Goal: Transaction & Acquisition: Purchase product/service

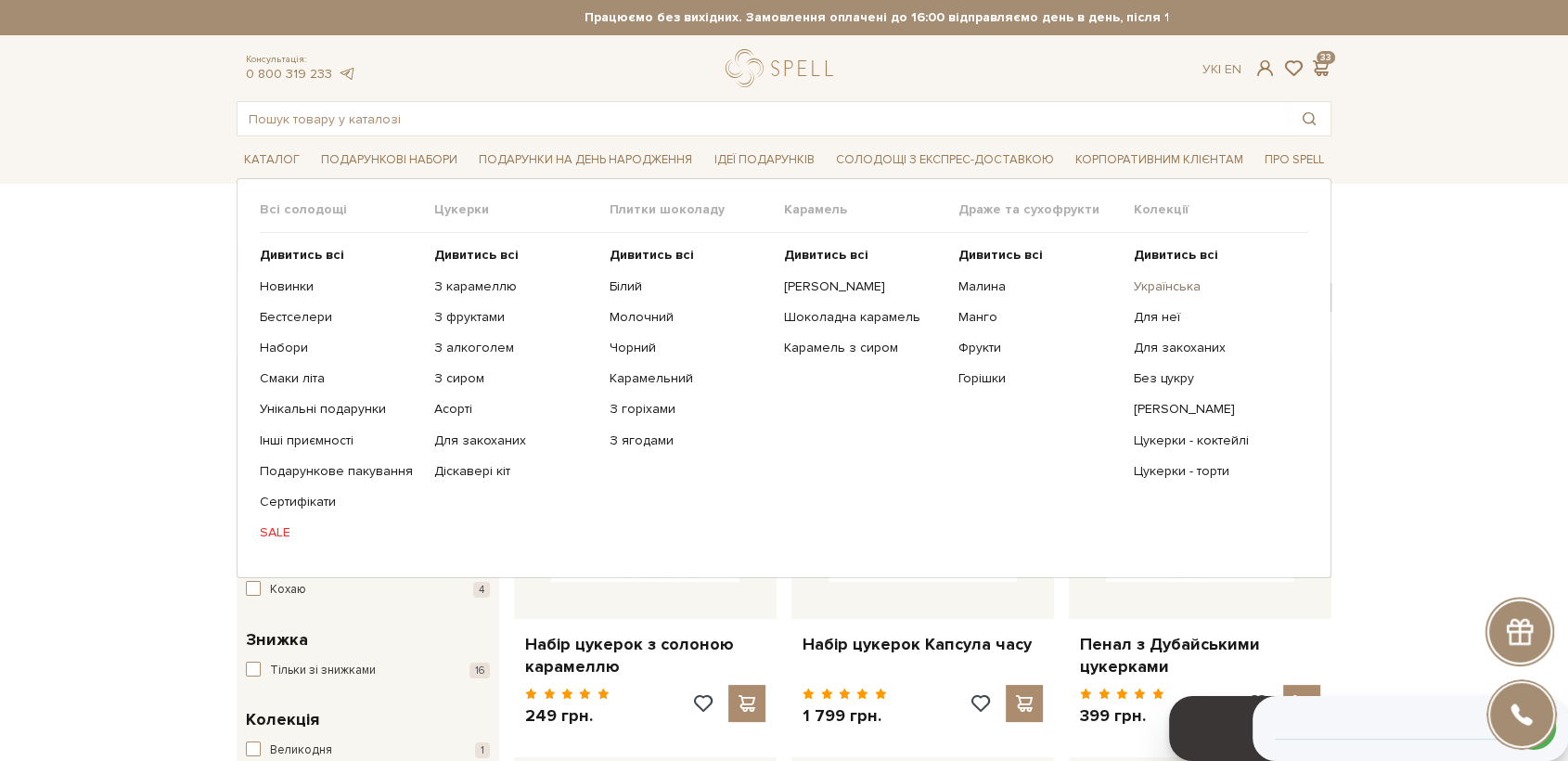
click at [1192, 290] on link "Українська" at bounding box center [1213, 286] width 161 height 17
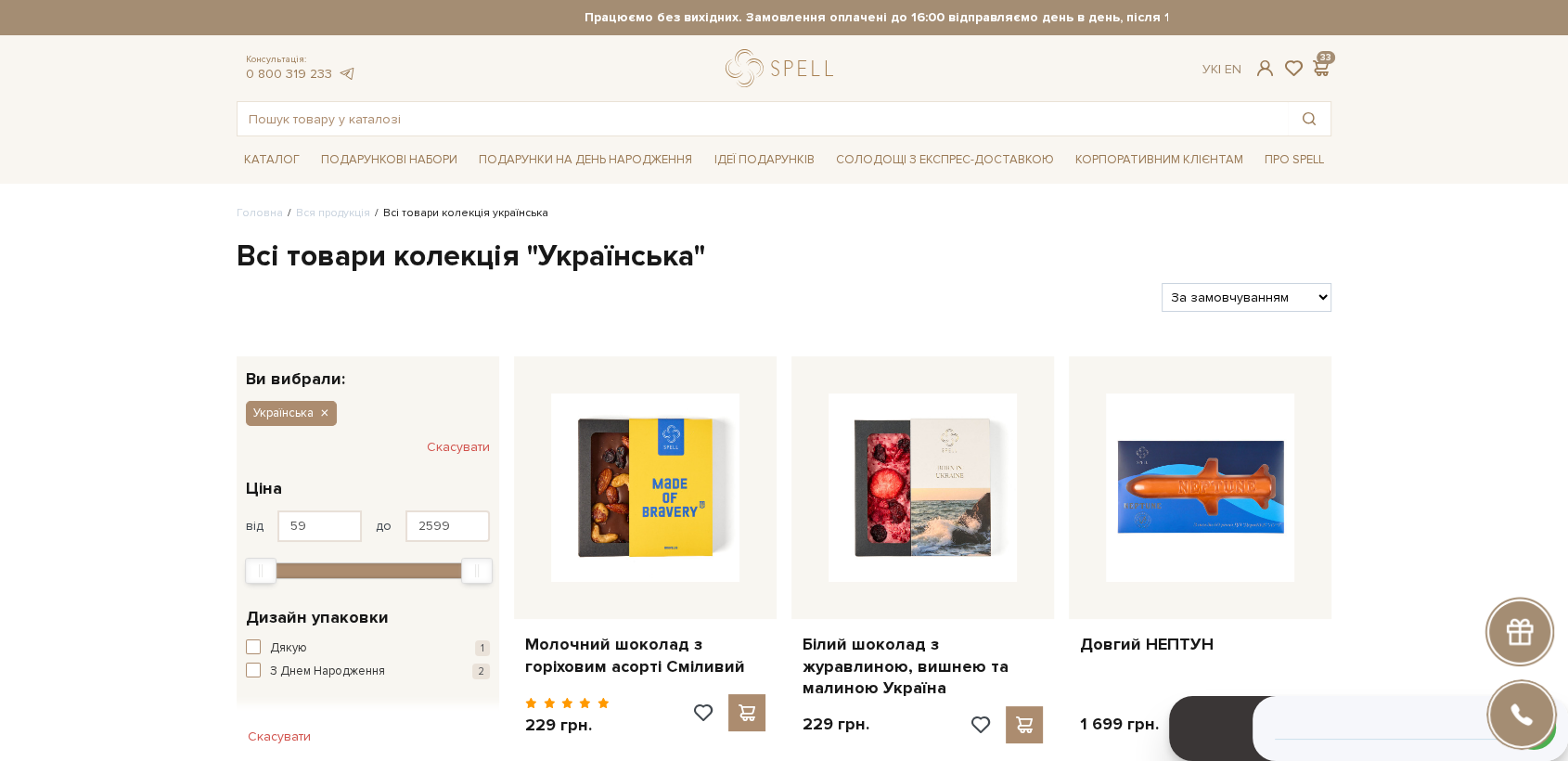
select select "https://spellchocolate.com/our-productions/ukrajinska?sort=p.price&order=ASC"
click at [1161, 284] on select "За замовчуванням За Ціною (зростання) За Ціною (зменшення) Новинки За популярні…" at bounding box center [1246, 298] width 169 height 29
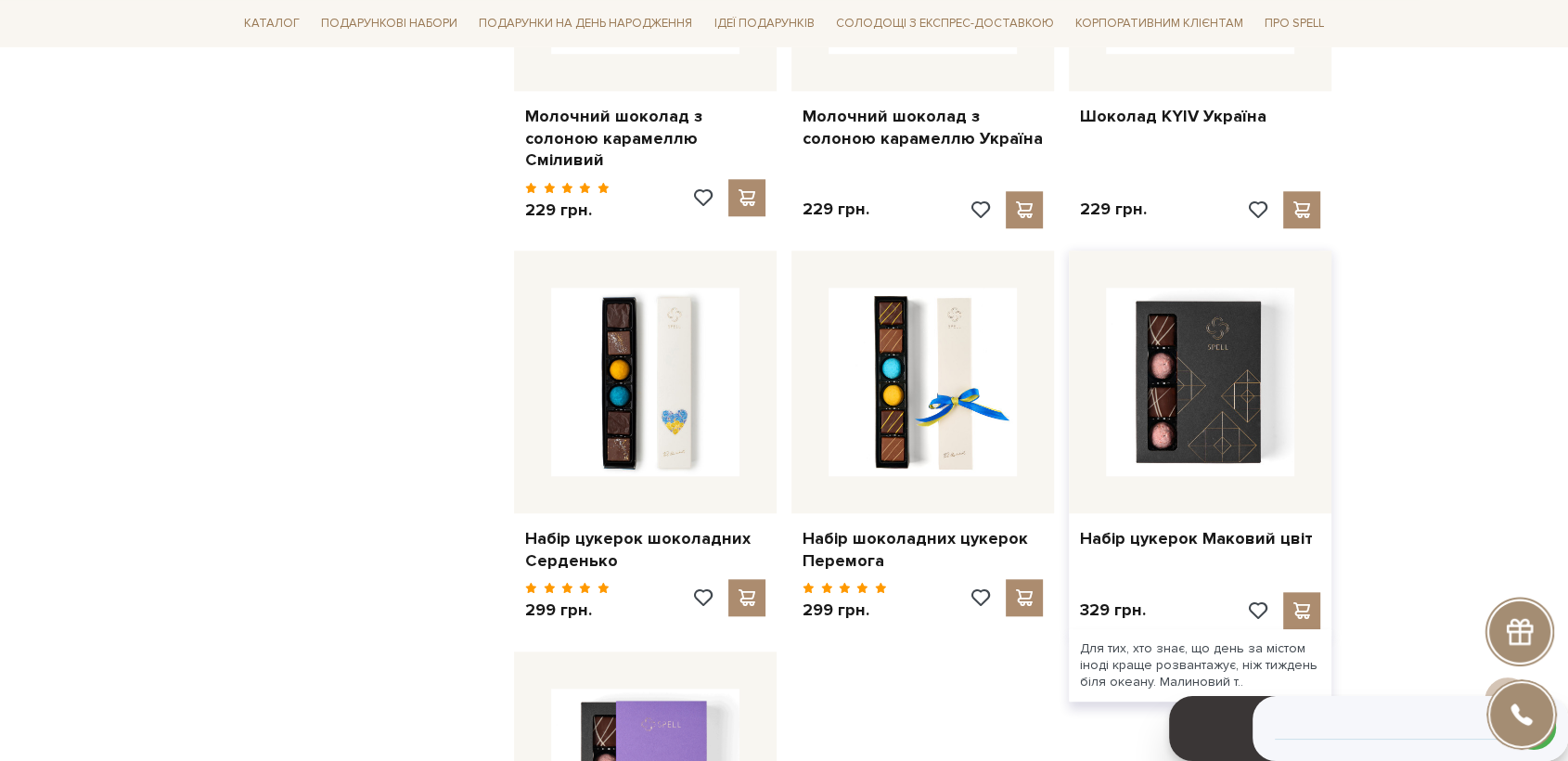
scroll to position [2165, 0]
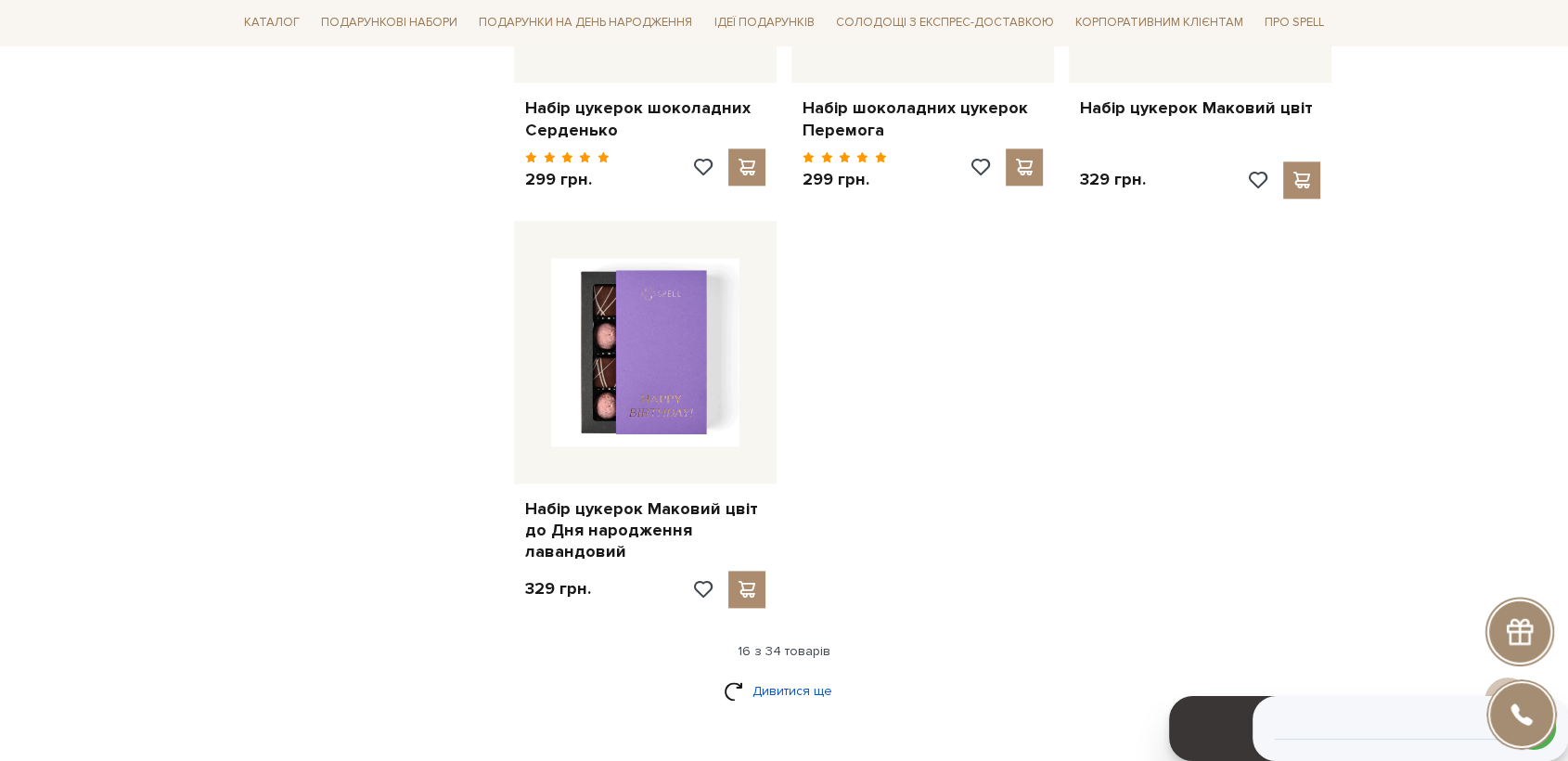
click at [770, 675] on link "Дивитися ще" at bounding box center [784, 690] width 121 height 32
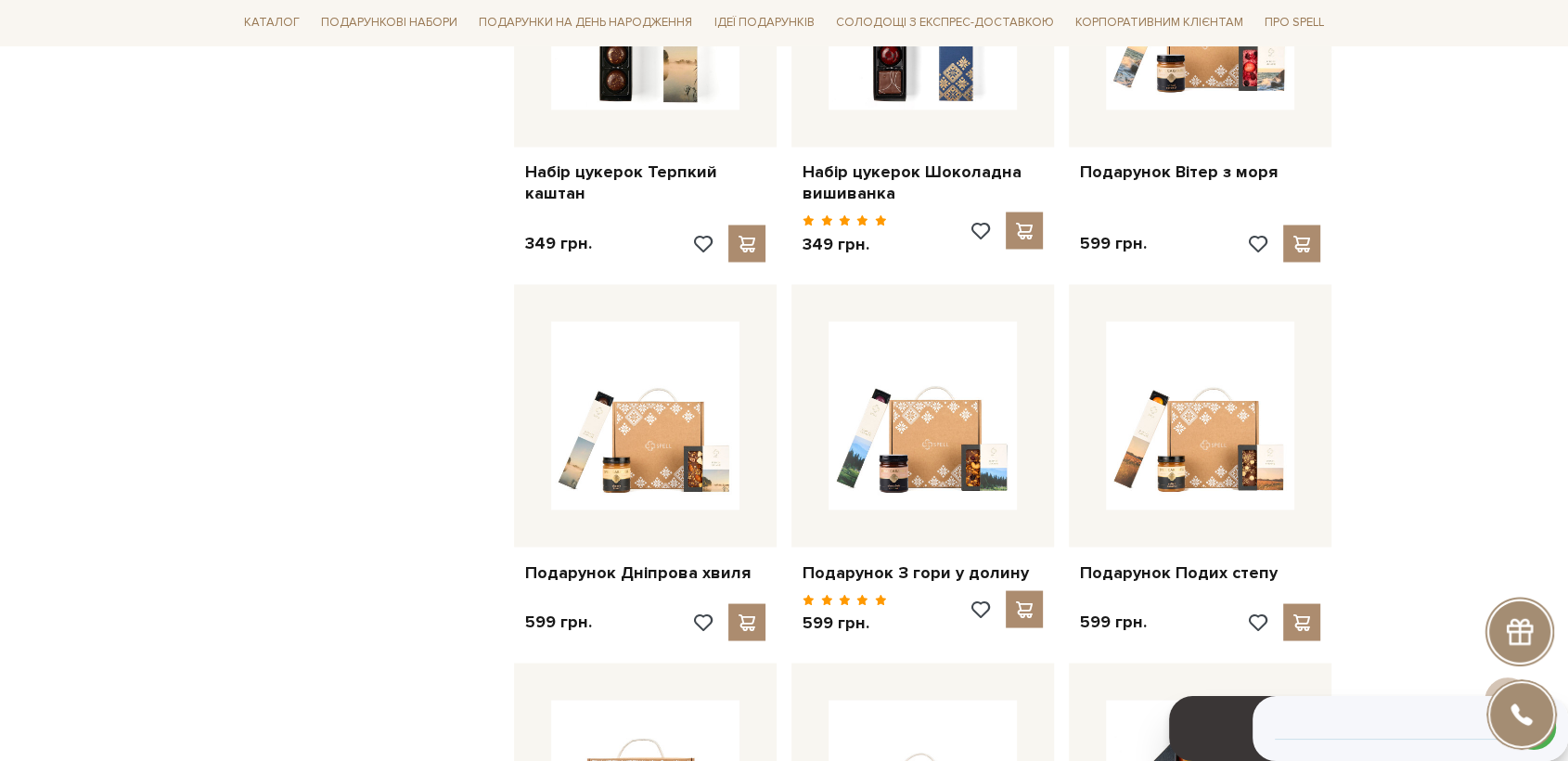
scroll to position [3196, 0]
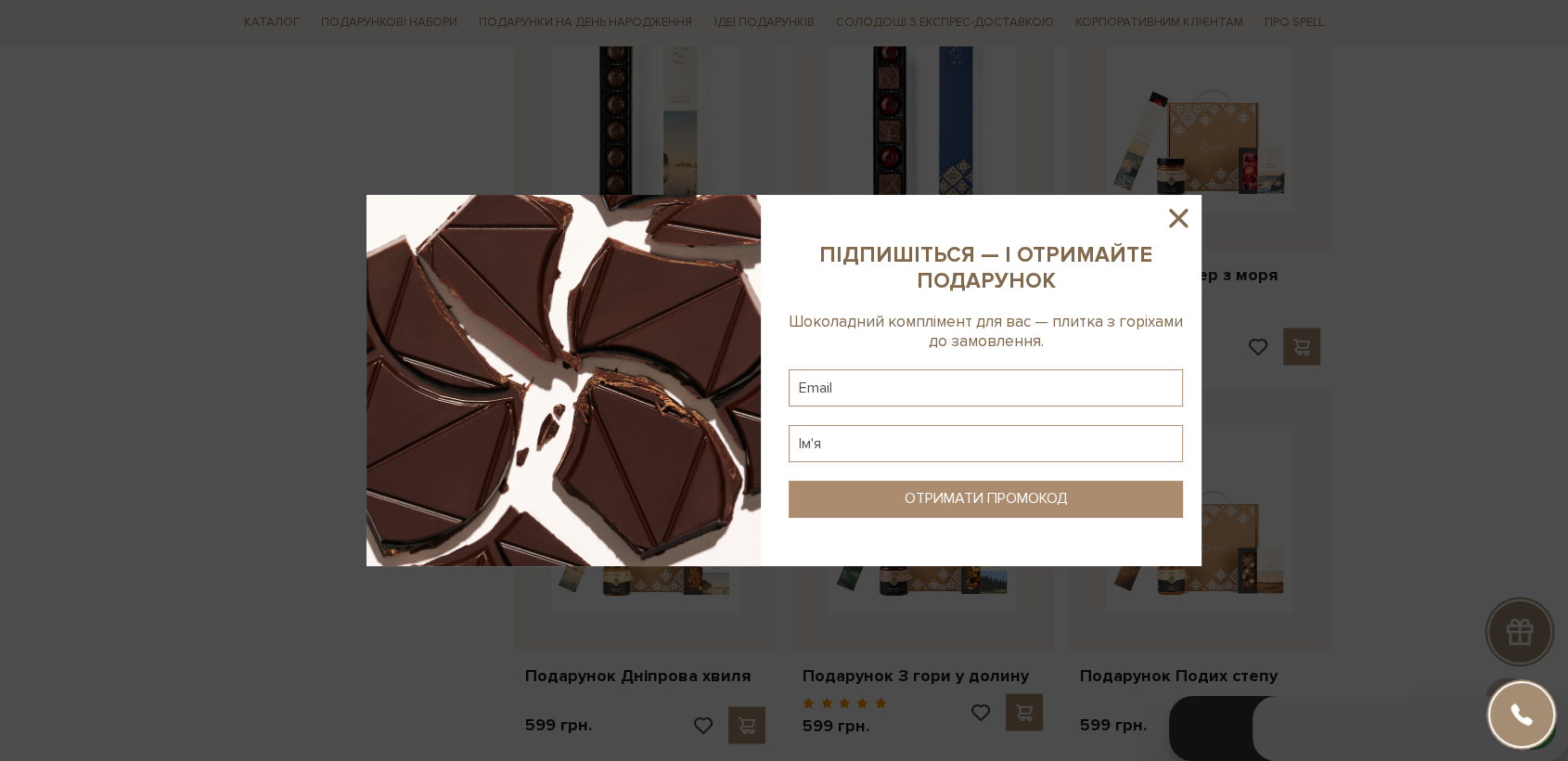
drag, startPoint x: 1182, startPoint y: 205, endPoint x: 1194, endPoint y: 206, distance: 12.0
click at [1184, 205] on icon at bounding box center [1177, 218] width 31 height 31
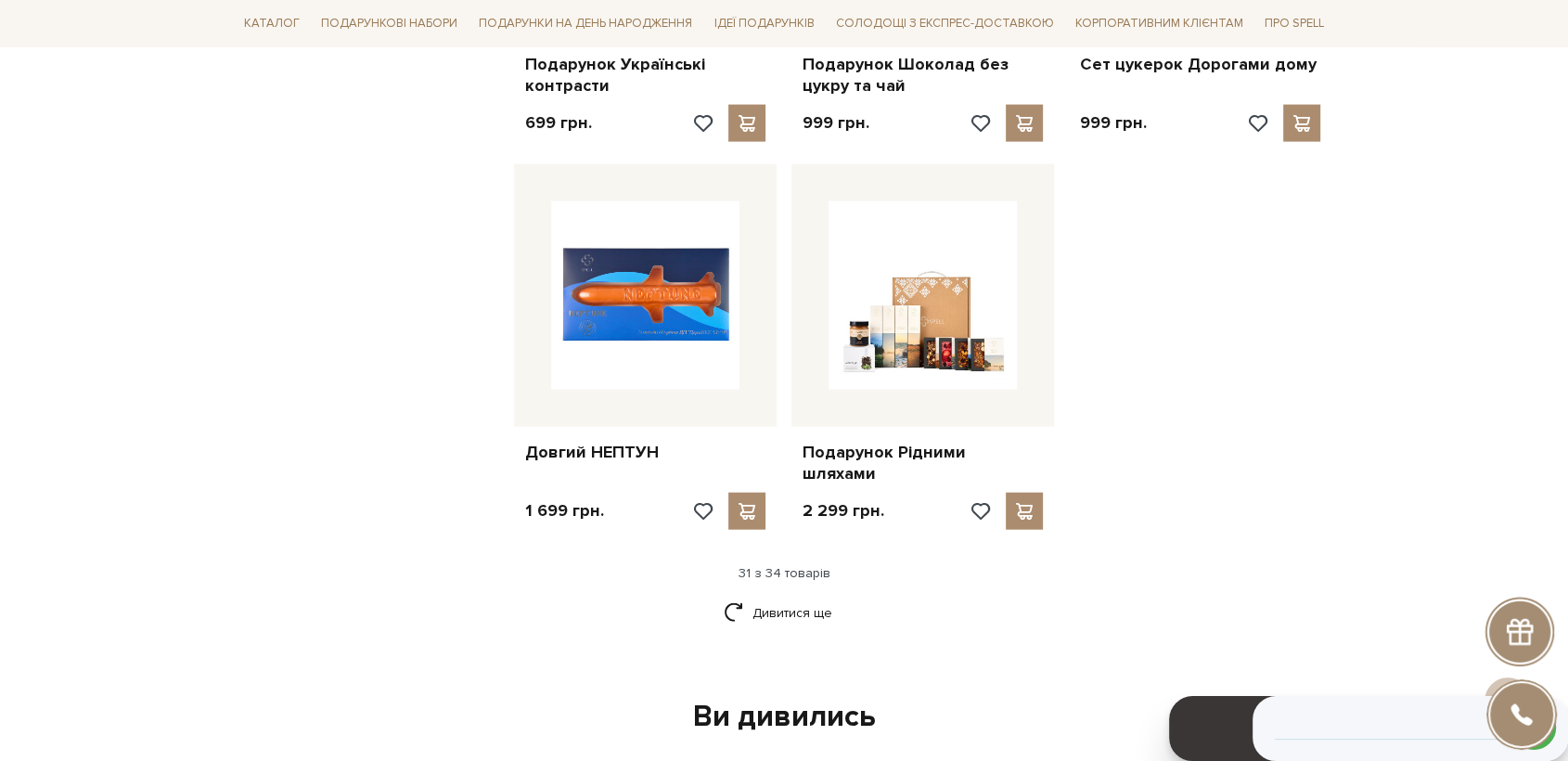
scroll to position [4228, 0]
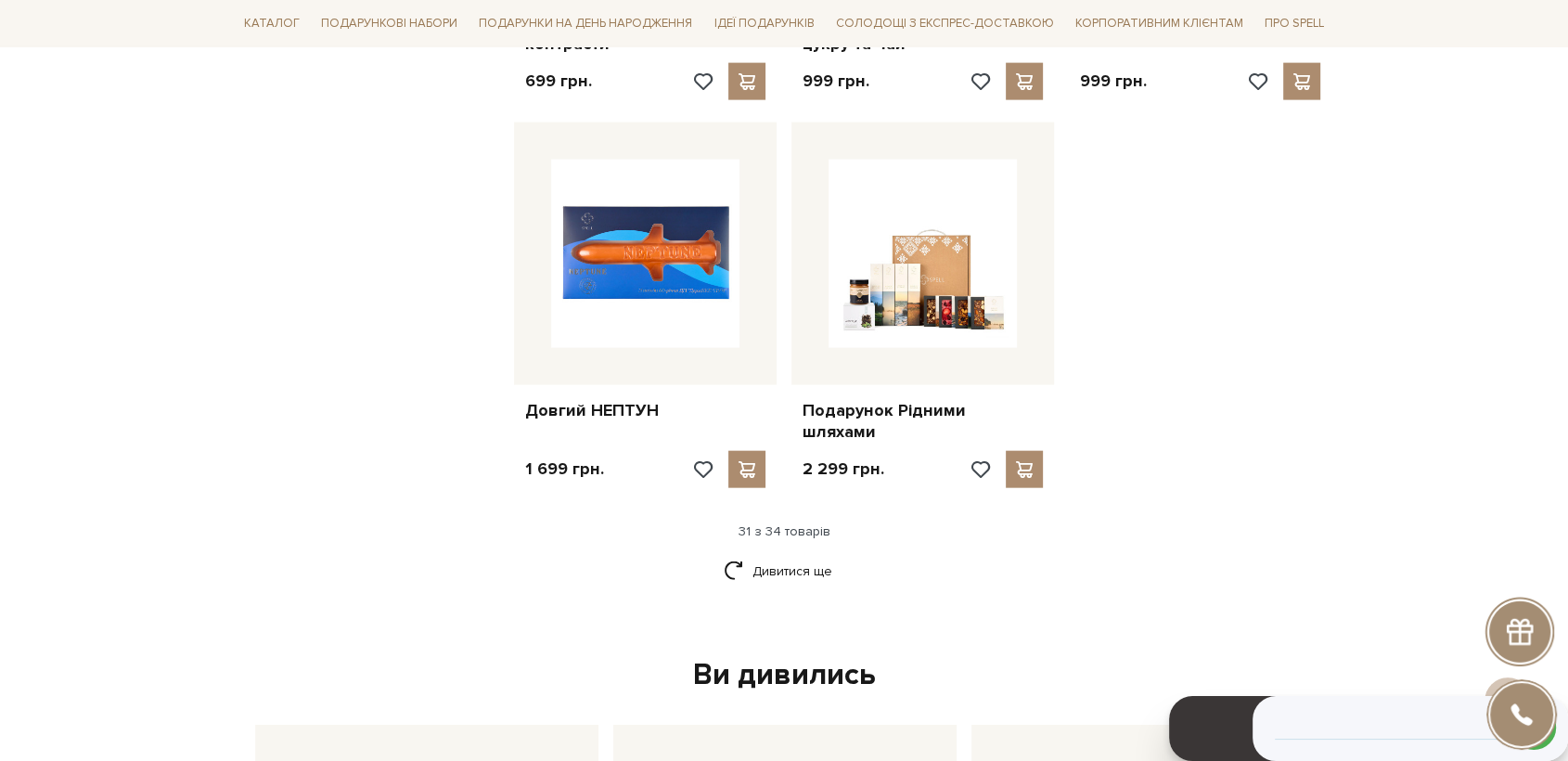
drag, startPoint x: 788, startPoint y: 541, endPoint x: 1173, endPoint y: 480, distance: 389.8
click at [788, 555] on link "Дивитися ще" at bounding box center [784, 571] width 121 height 32
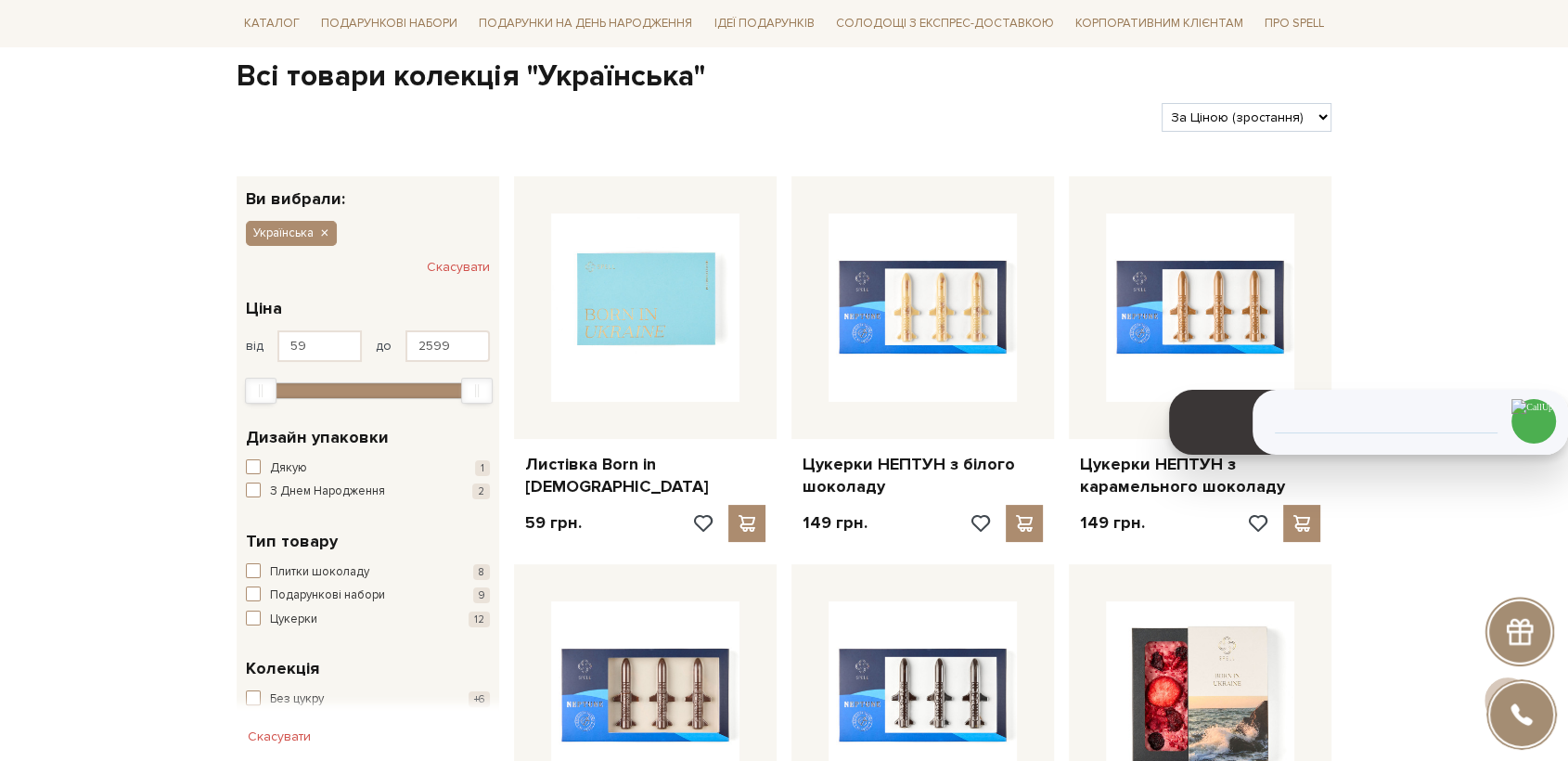
scroll to position [0, 0]
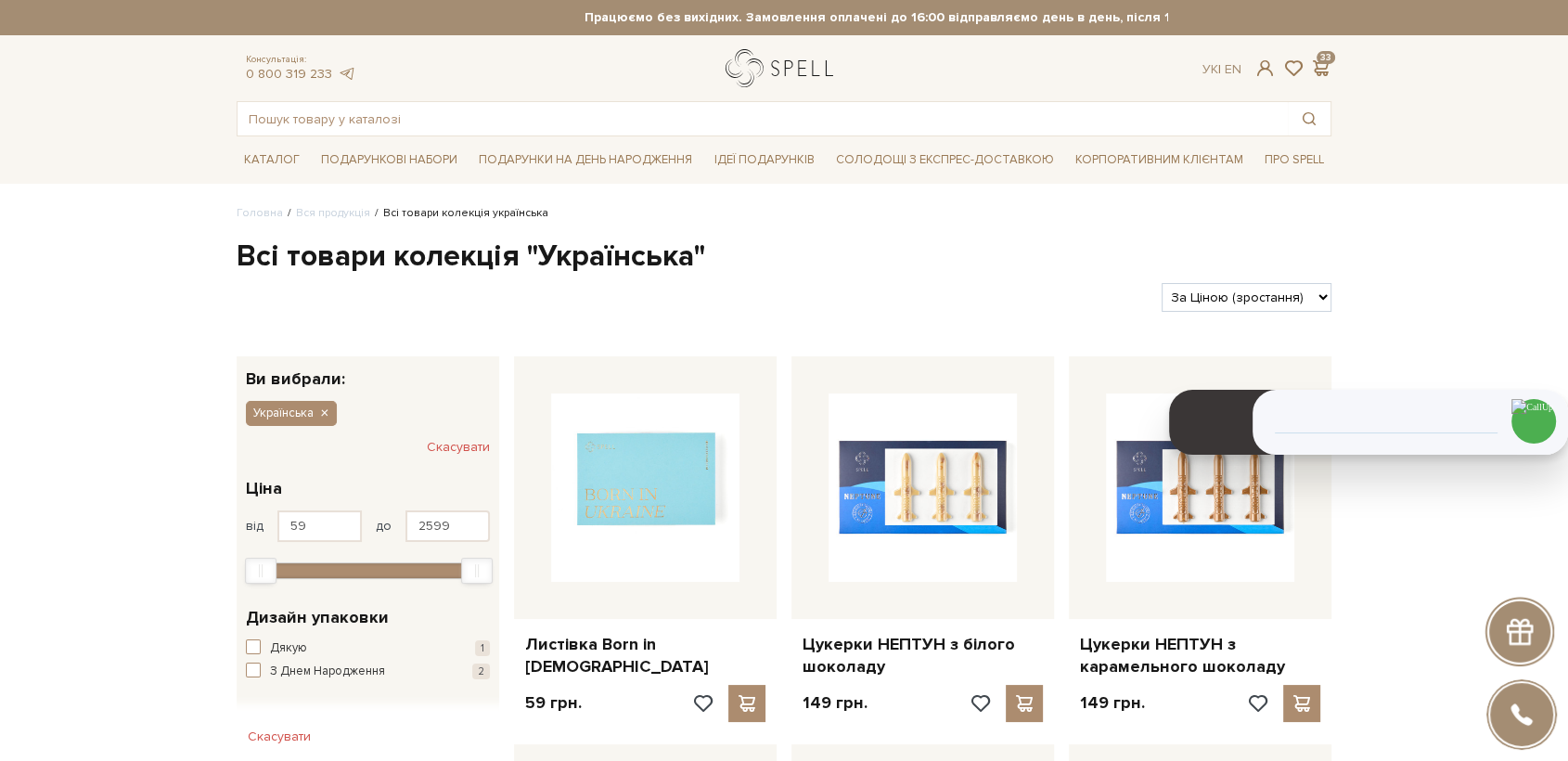
click at [762, 79] on link "logo" at bounding box center [783, 67] width 116 height 38
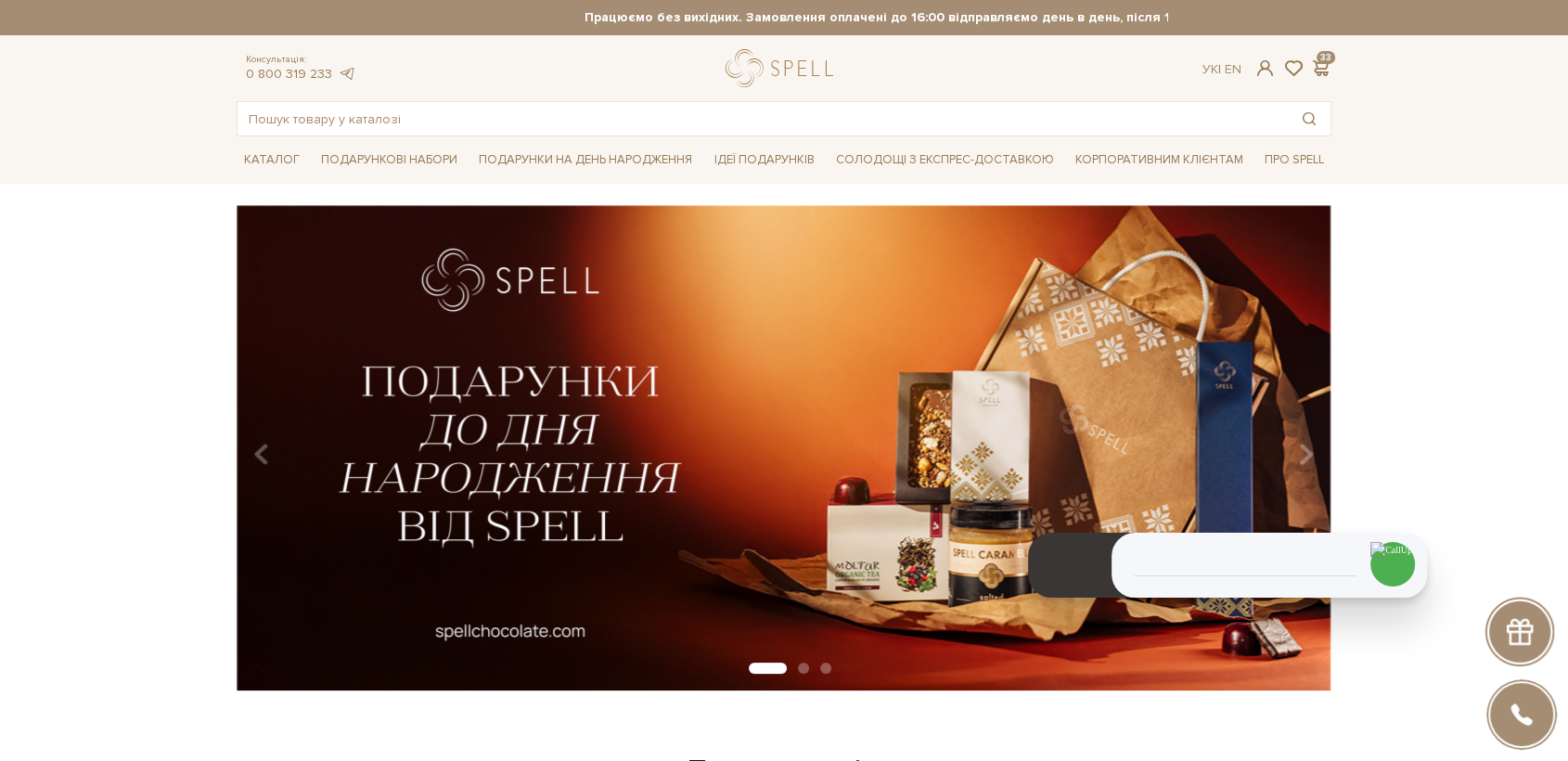
click at [685, 64] on div "Консультація: 0 800 319 233 Ук | En | 33" at bounding box center [783, 67] width 1117 height 38
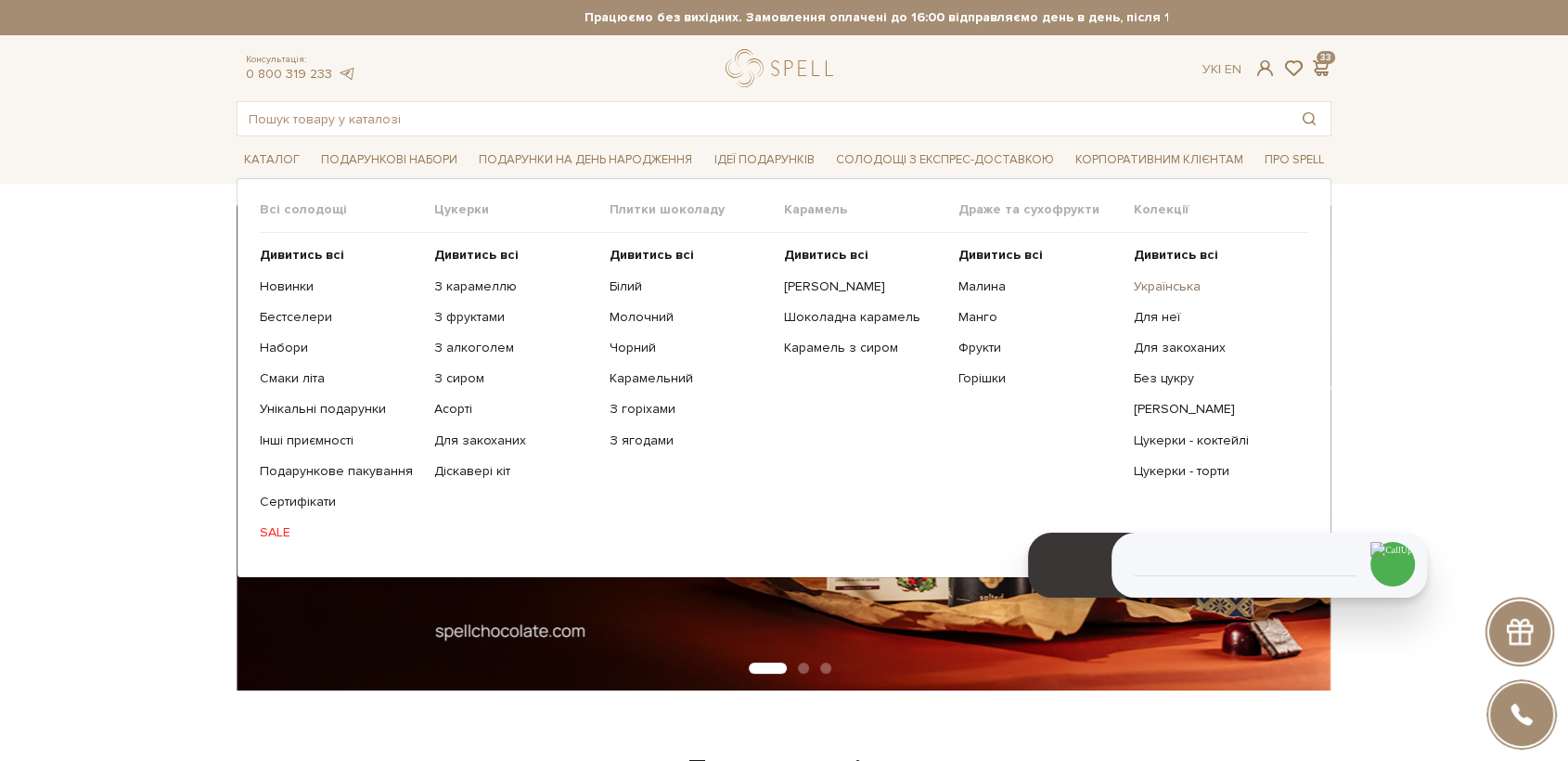
click at [1187, 288] on link "Українська" at bounding box center [1213, 286] width 161 height 17
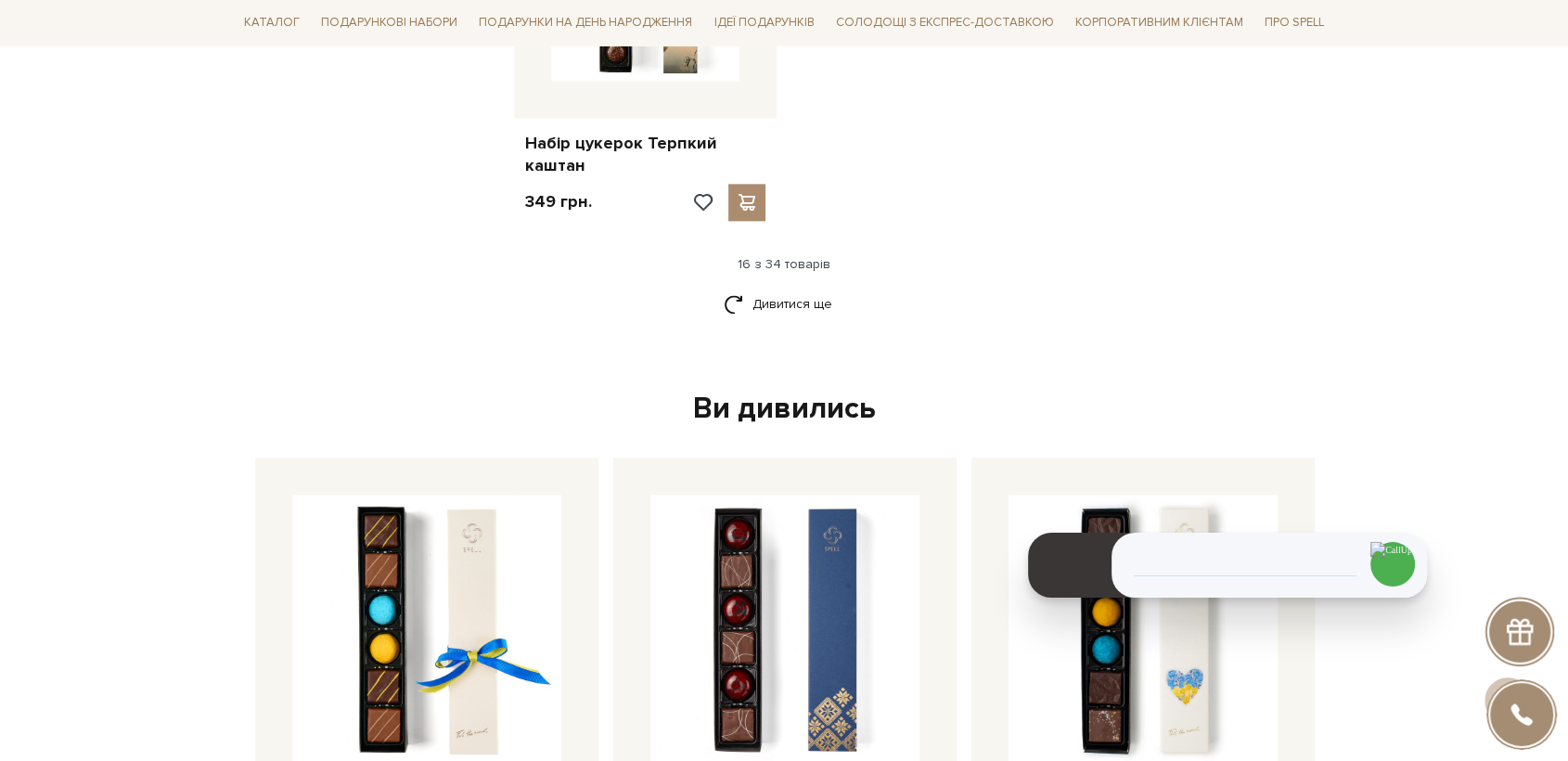
scroll to position [2577, 0]
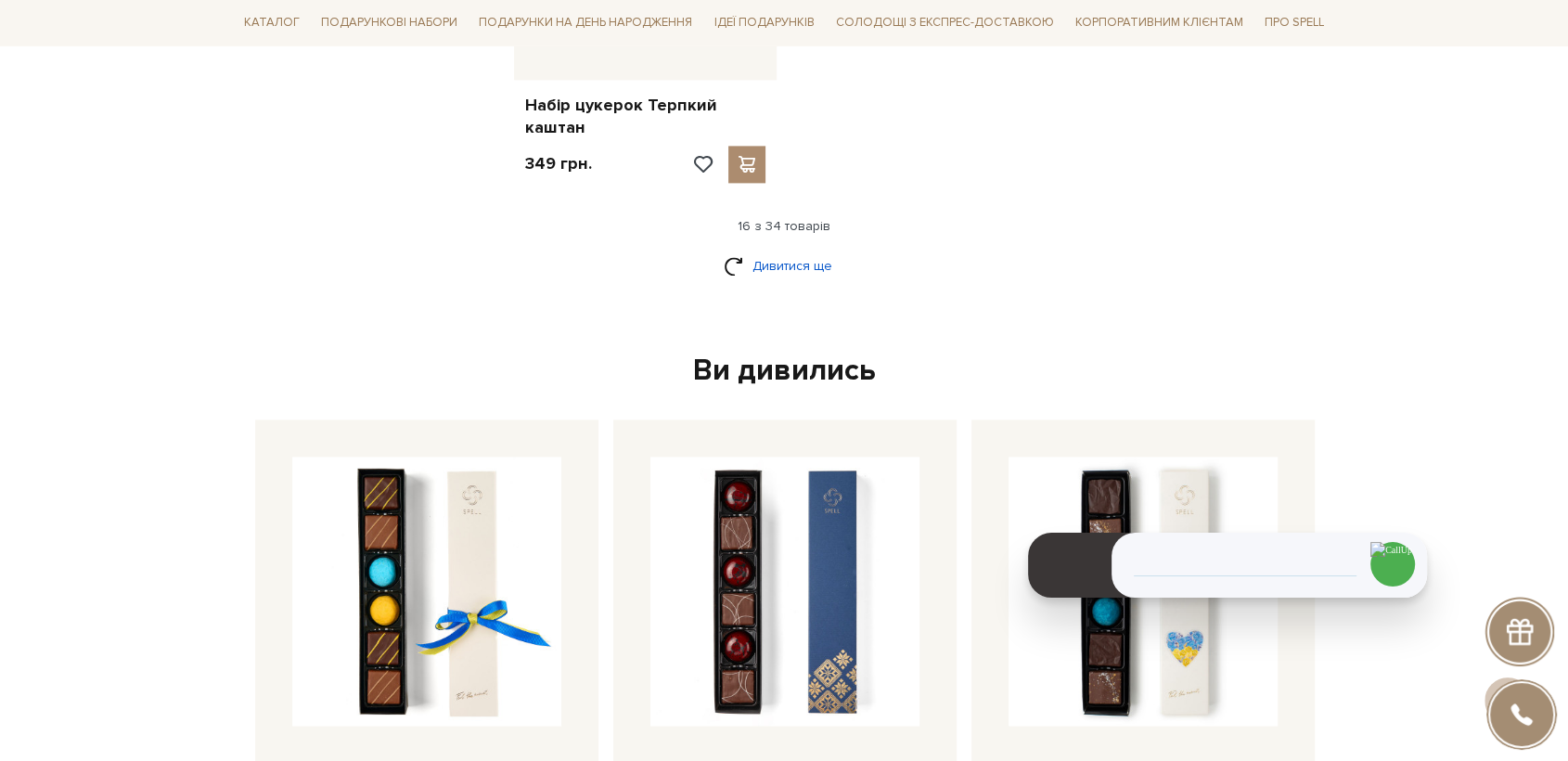
click at [788, 249] on link "Дивитися ще" at bounding box center [784, 265] width 121 height 32
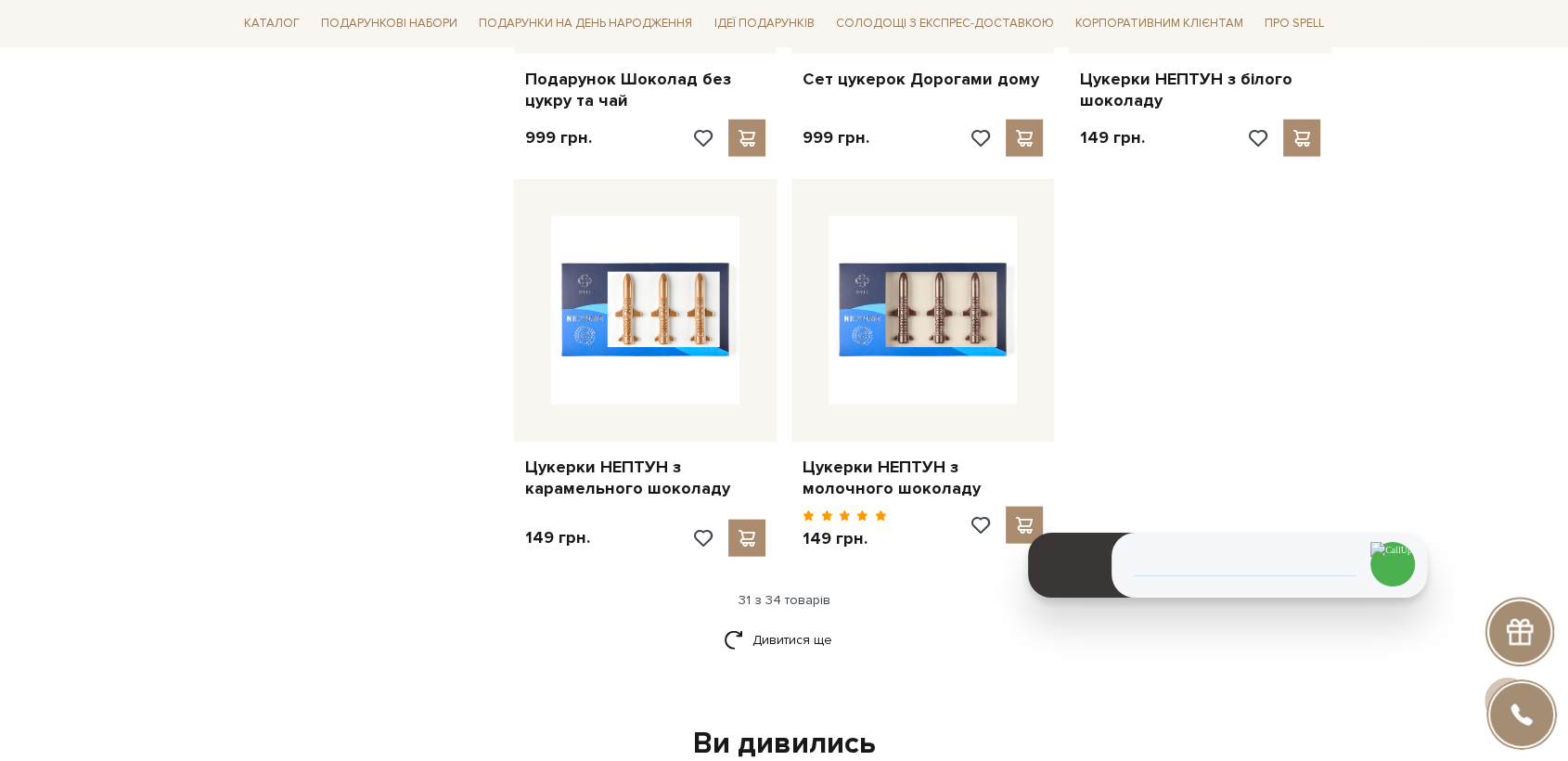
scroll to position [4330, 0]
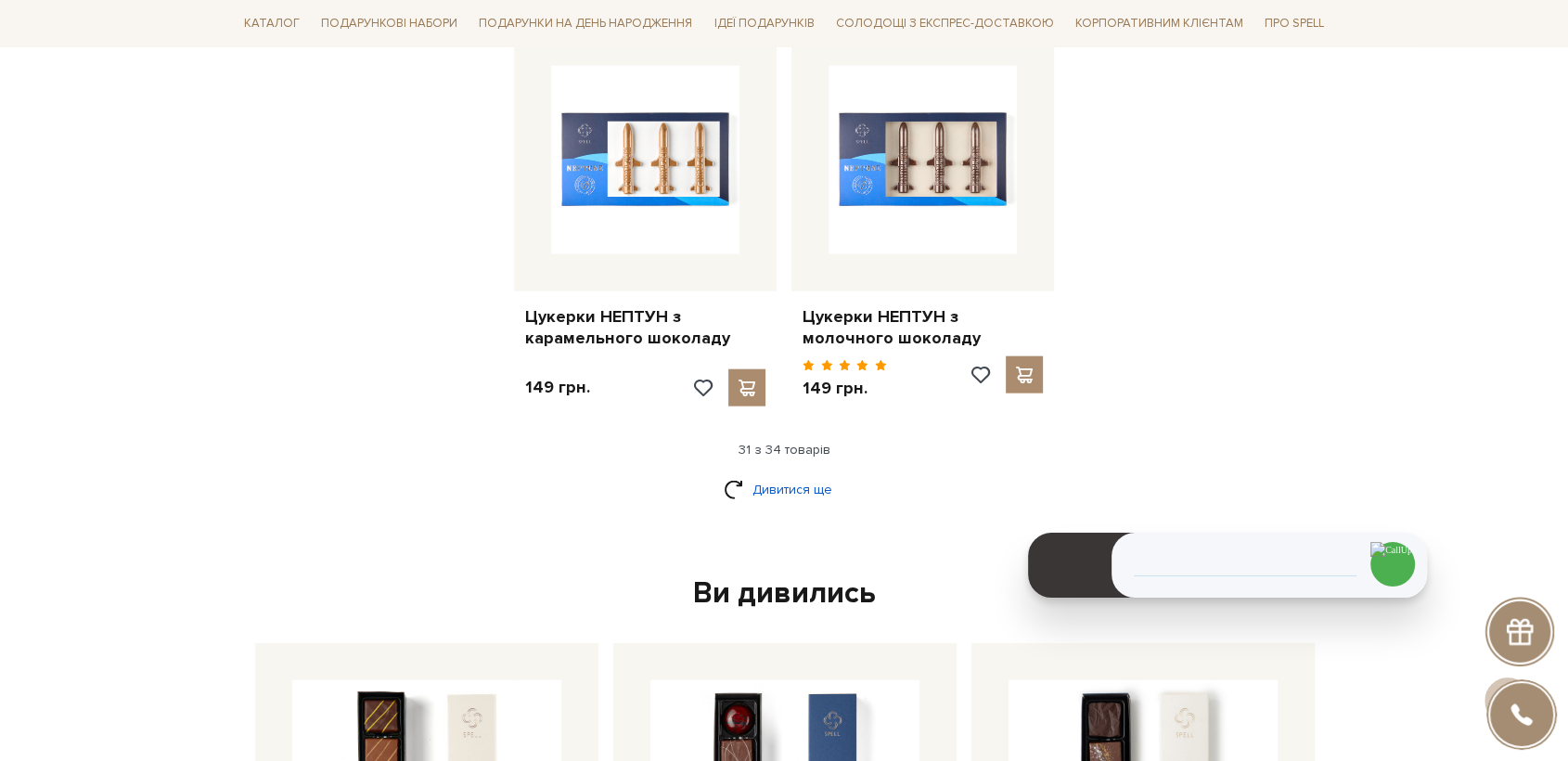
click at [778, 474] on link "Дивитися ще" at bounding box center [784, 489] width 121 height 32
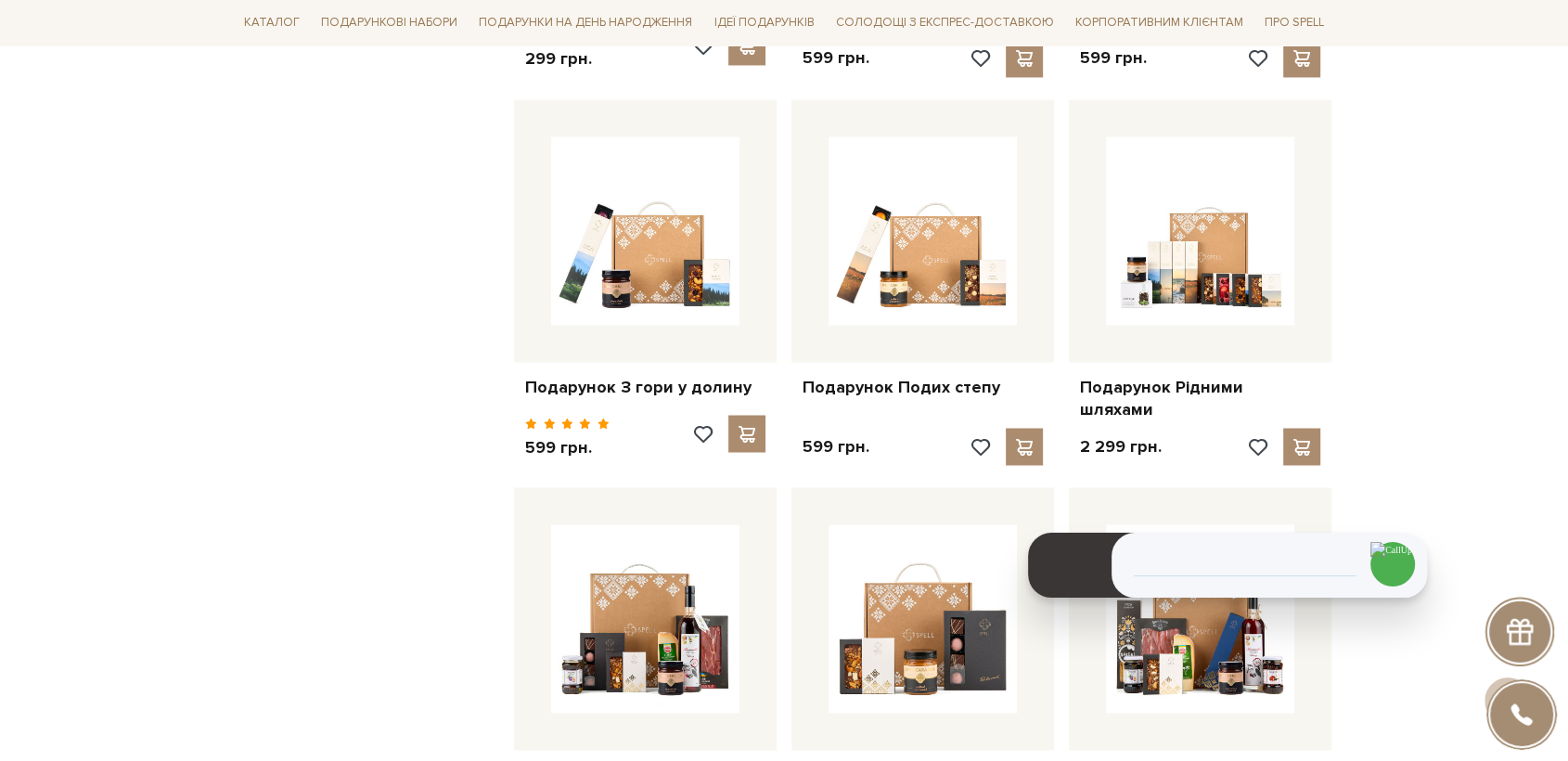
scroll to position [2990, 0]
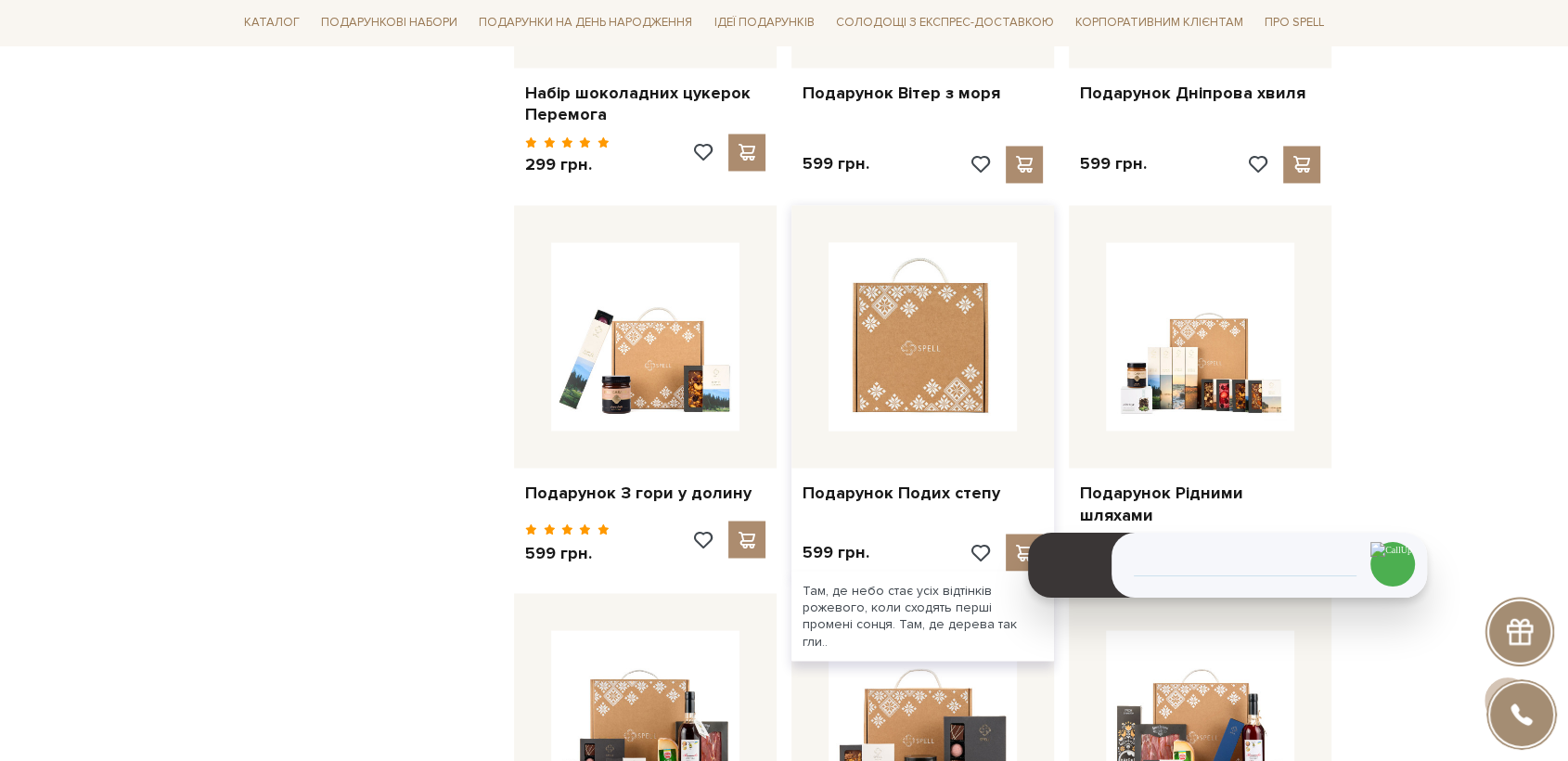
click at [950, 306] on img at bounding box center [922, 336] width 188 height 188
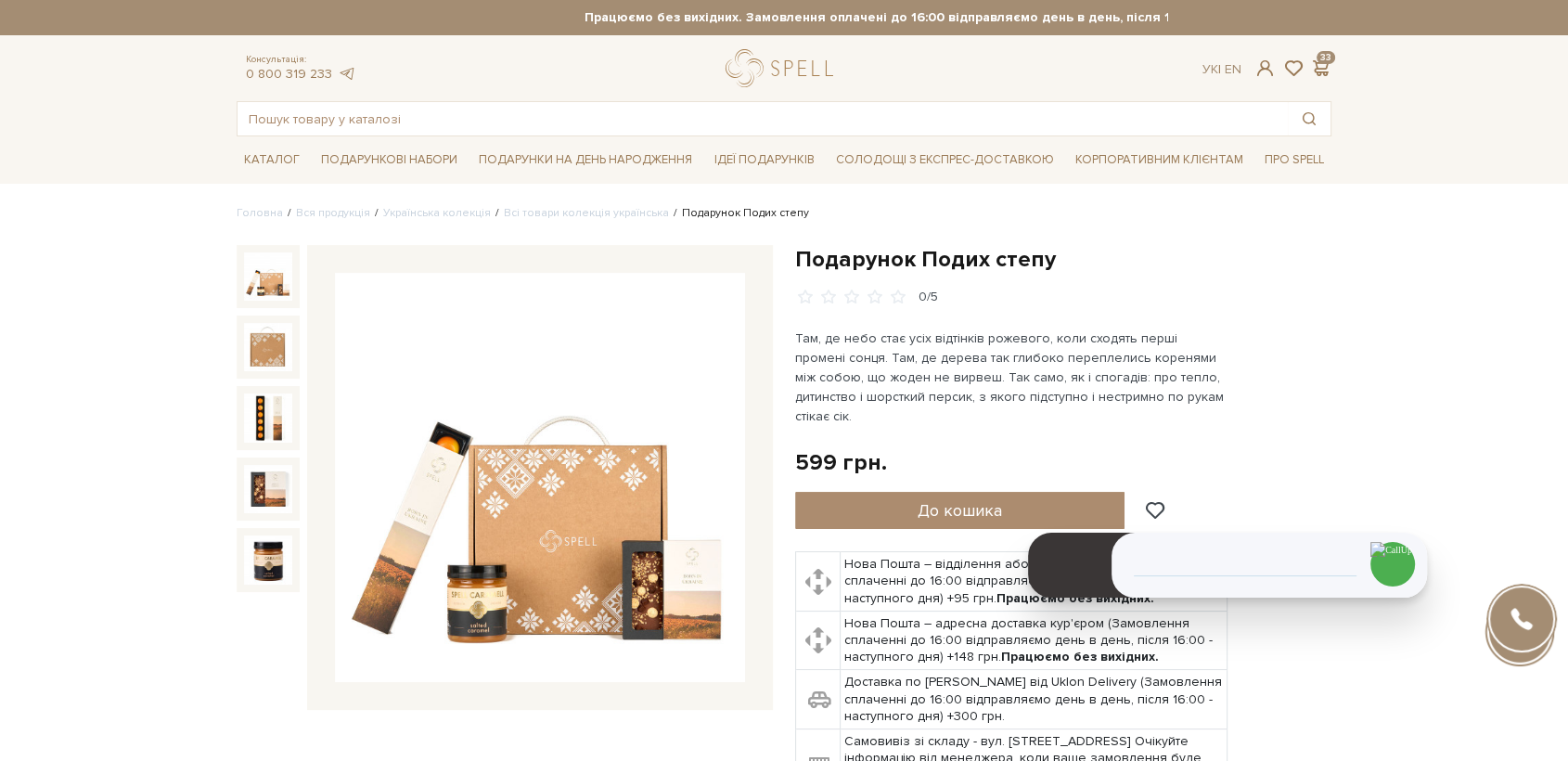
click at [601, 425] on img at bounding box center [540, 477] width 410 height 410
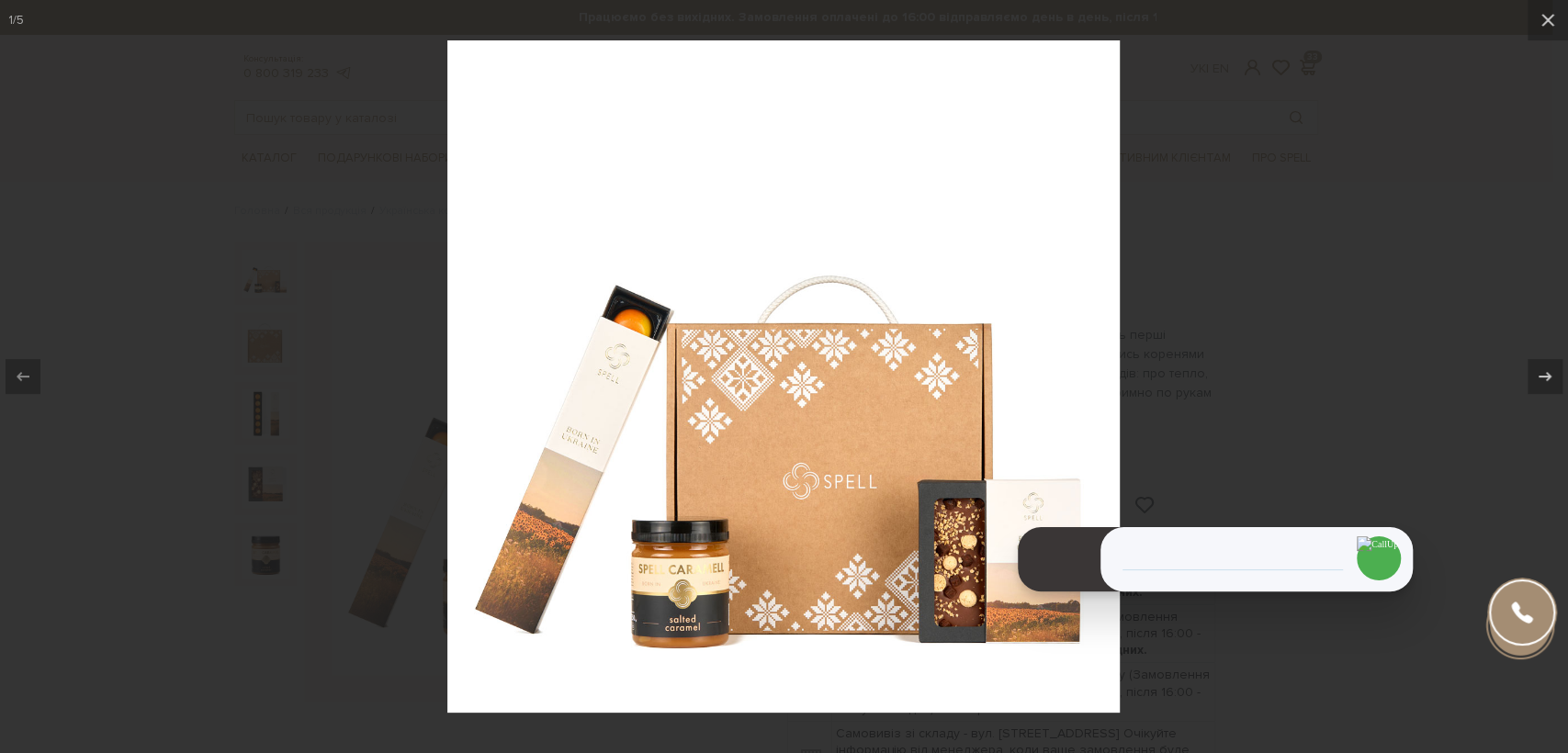
click at [309, 298] on div at bounding box center [784, 376] width 1568 height 753
